Goal: Obtain resource: Download file/media

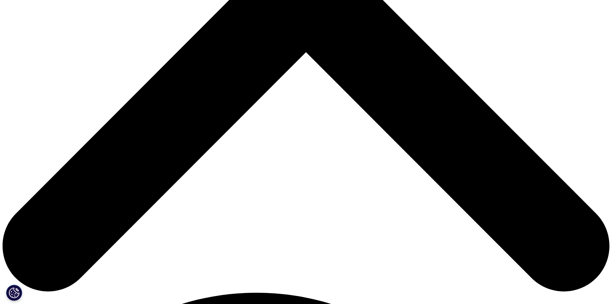
scroll to position [225, 0]
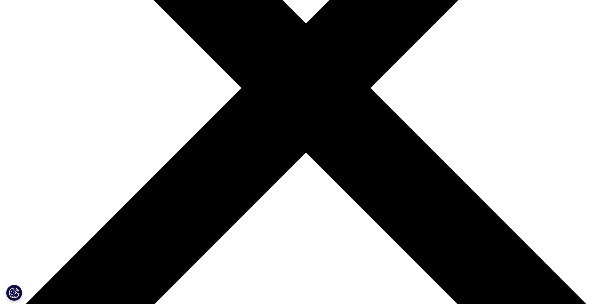
type input "[PERSON_NAME]"
type input "[EMAIL_ADDRESS][DOMAIN_NAME]"
type input "H.I.G. Capital"
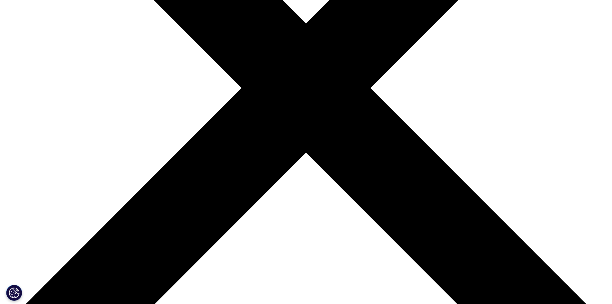
select select "[GEOGRAPHIC_DATA]"
type input "VP"
drag, startPoint x: 136, startPoint y: 246, endPoint x: 66, endPoint y: 238, distance: 70.1
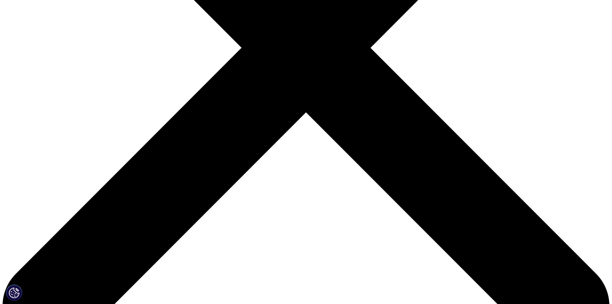
scroll to position [321, 0]
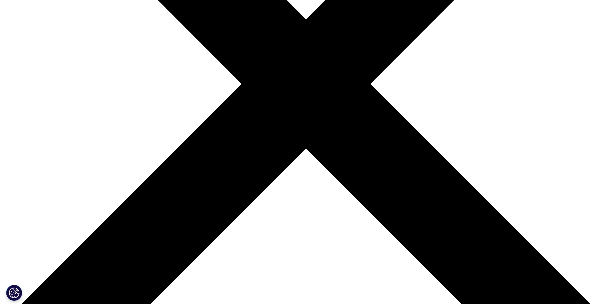
scroll to position [55, 379]
